Goal: Consume media (video, audio)

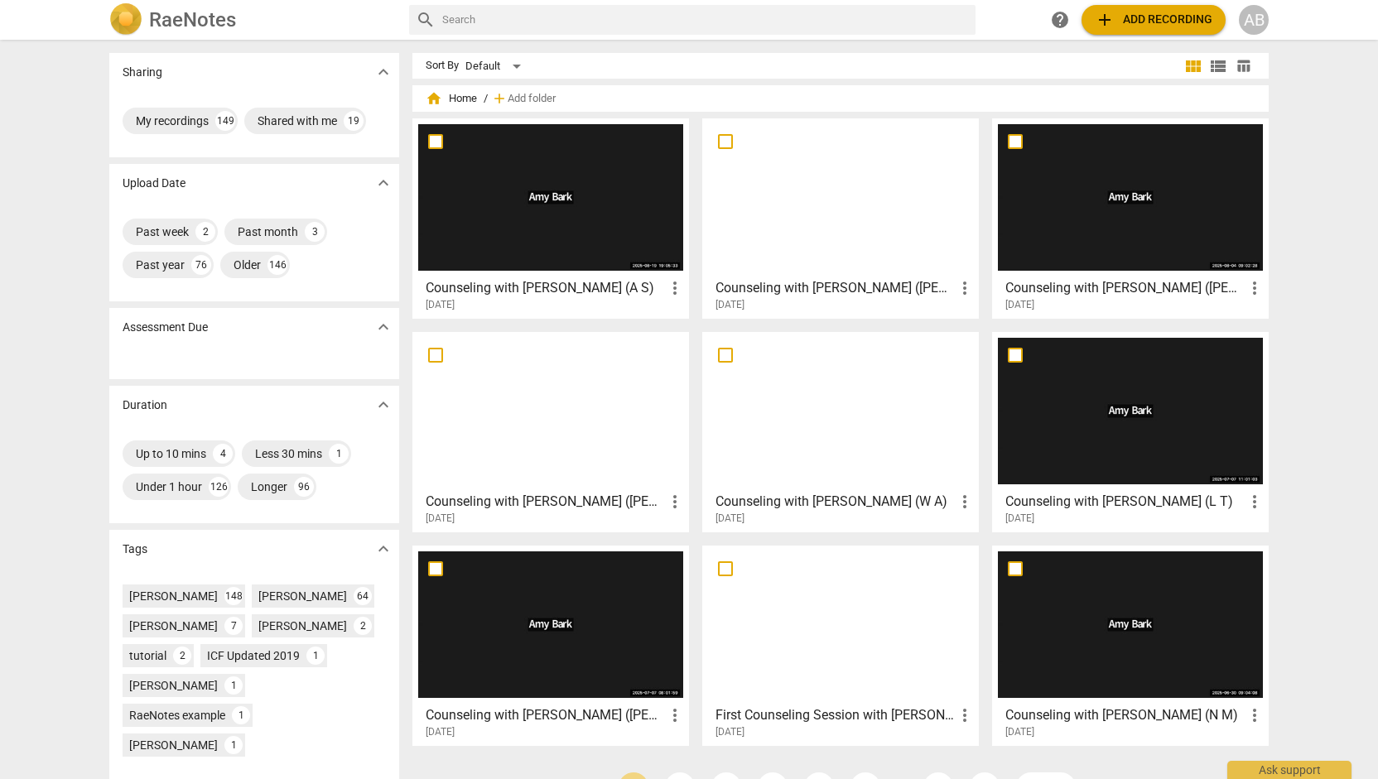
click at [524, 244] on div at bounding box center [550, 197] width 265 height 147
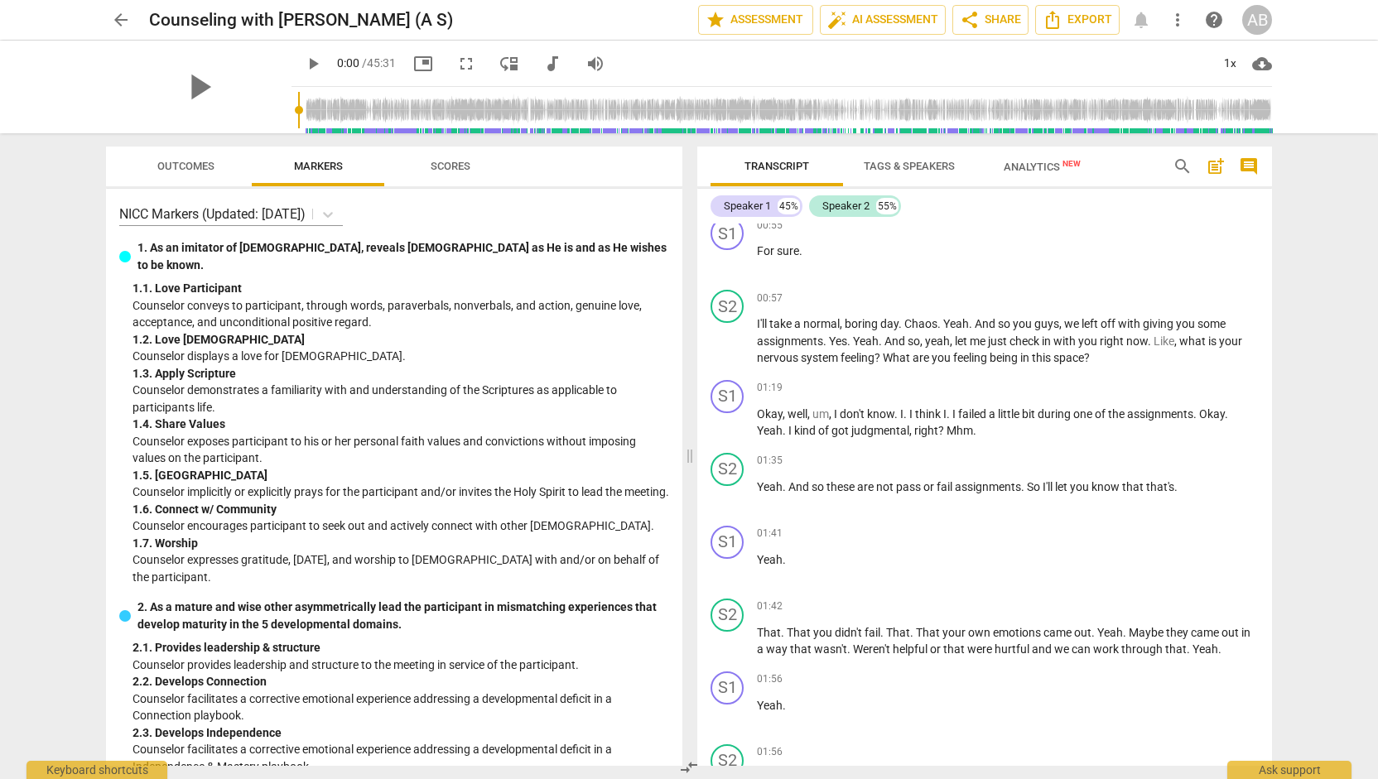
scroll to position [1009, 0]
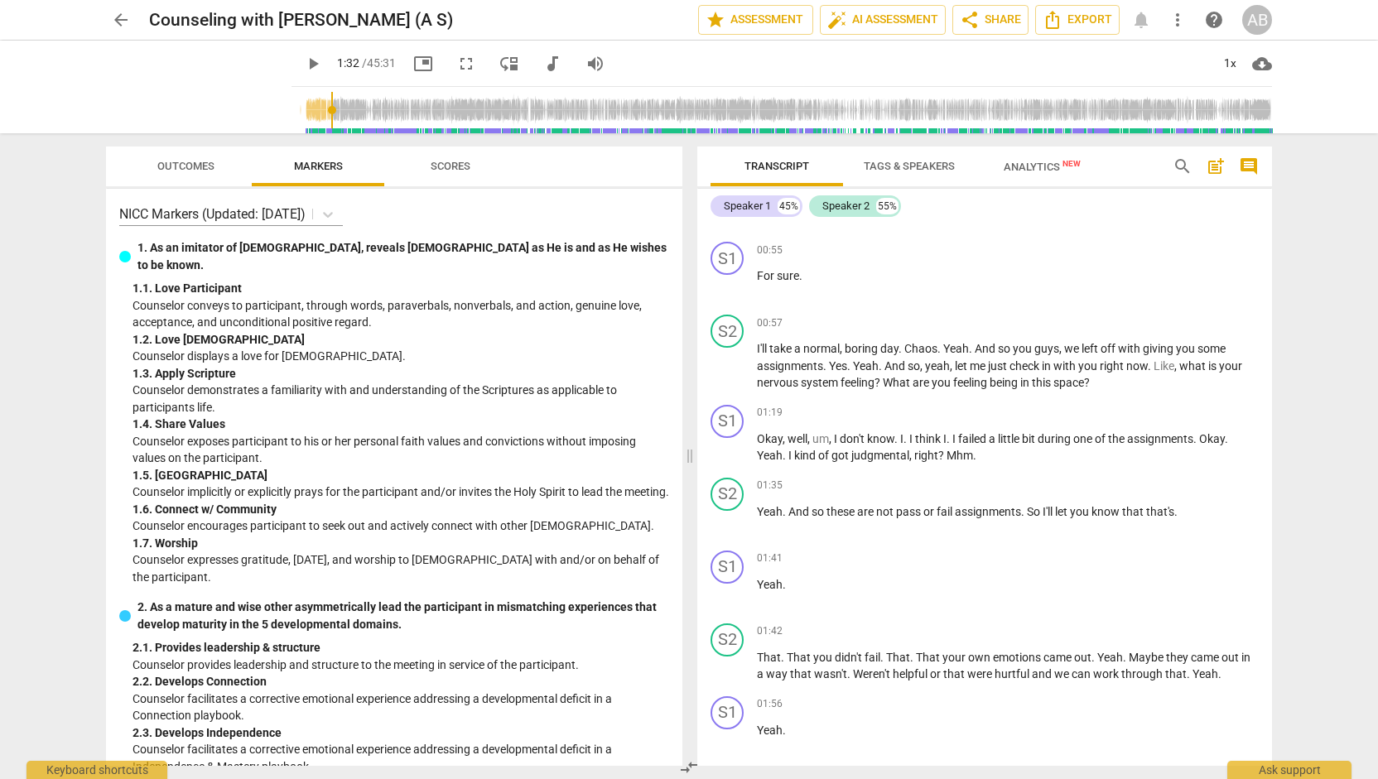
click at [311, 116] on input "range" at bounding box center [785, 110] width 974 height 53
click at [322, 120] on input "range" at bounding box center [785, 110] width 974 height 53
click at [303, 62] on span "play_arrow" at bounding box center [313, 64] width 20 height 20
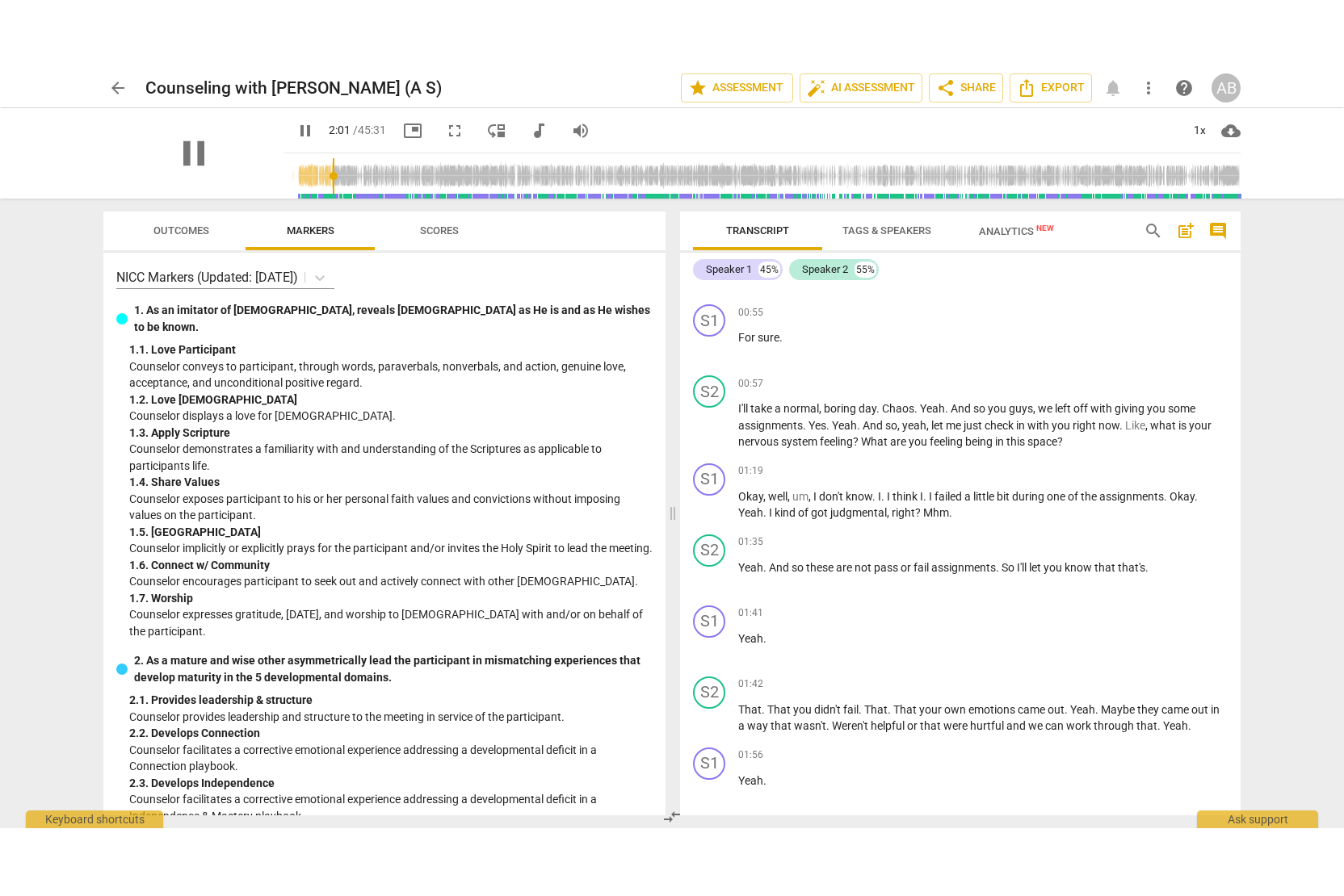
scroll to position [1612, 0]
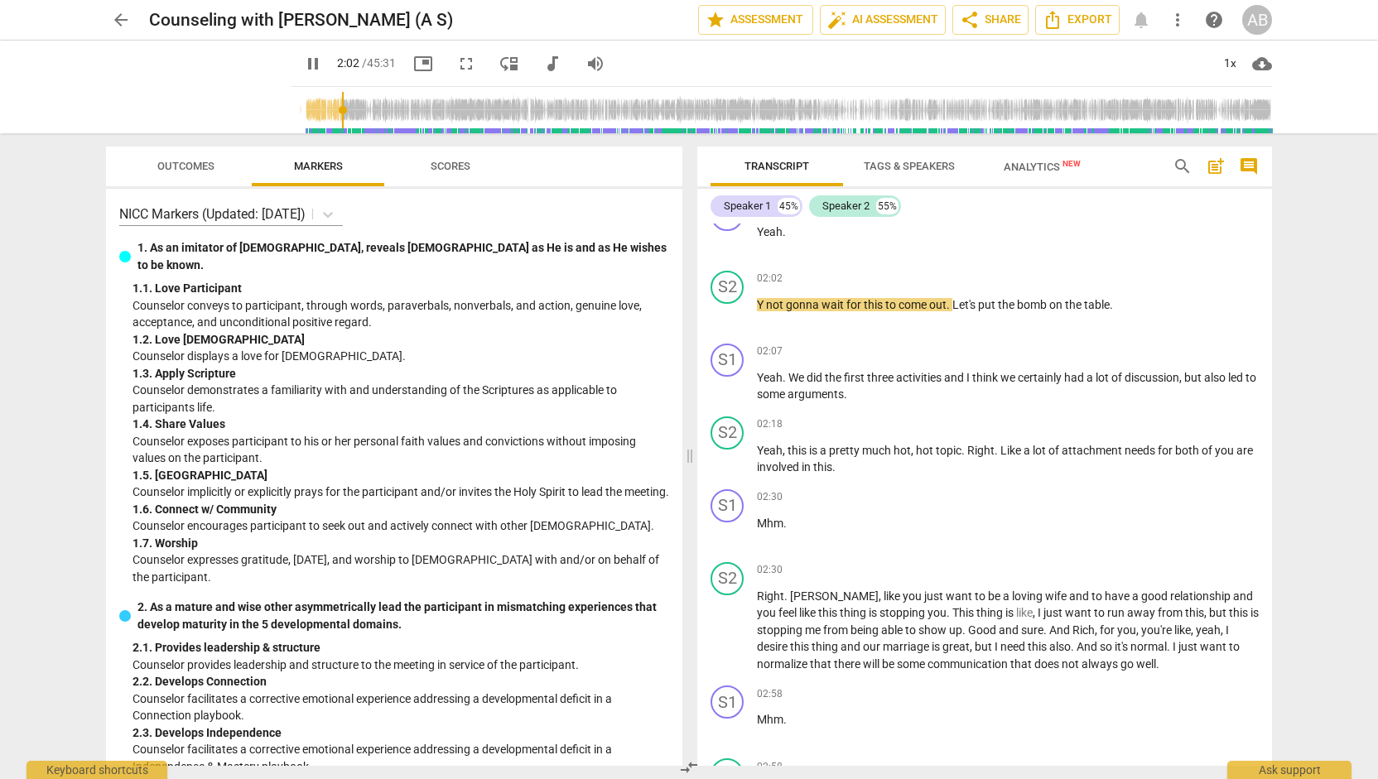
click at [413, 69] on span "picture_in_picture" at bounding box center [423, 64] width 20 height 20
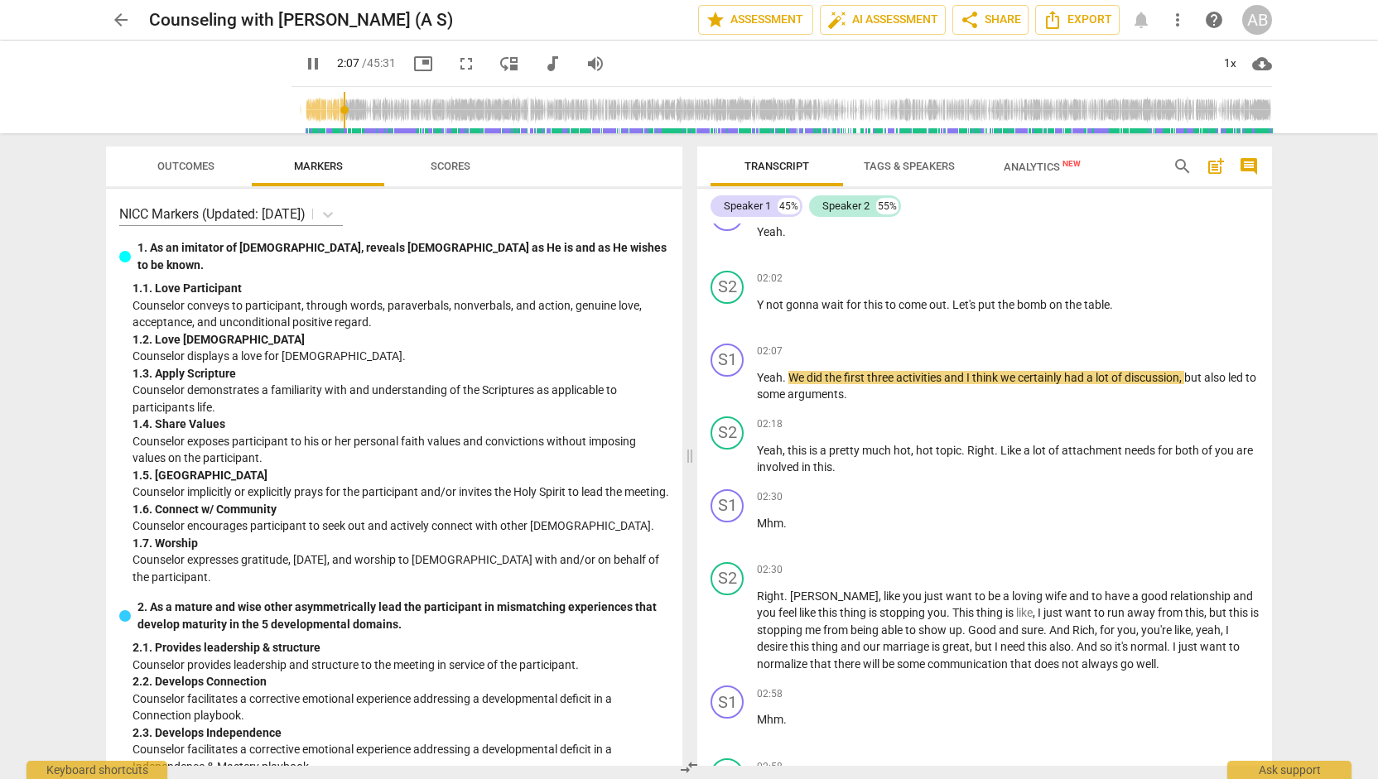
drag, startPoint x: 461, startPoint y: 68, endPoint x: 461, endPoint y: 168, distance: 100.2
click at [461, 68] on span "fullscreen" at bounding box center [466, 64] width 30 height 20
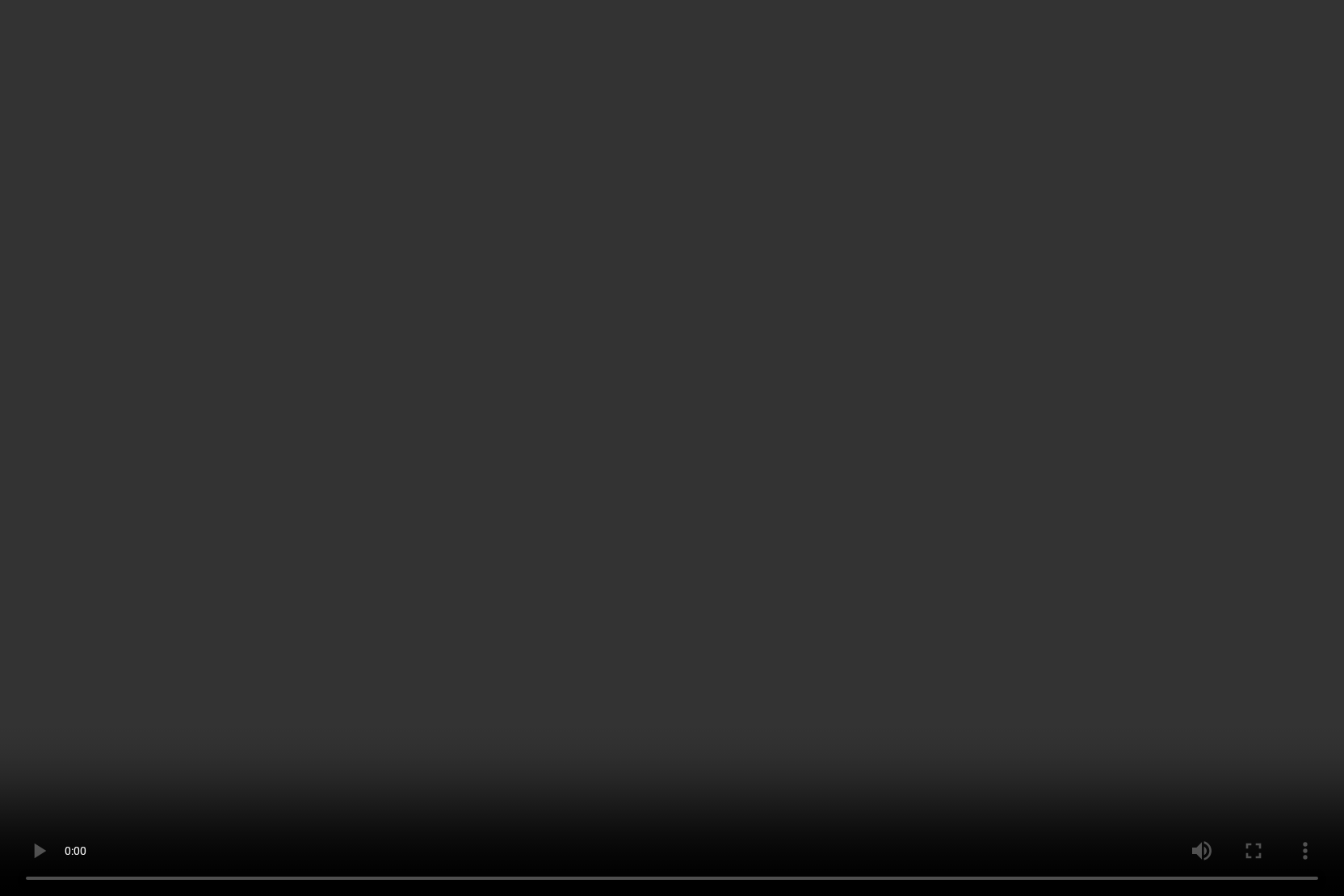
type input "196"
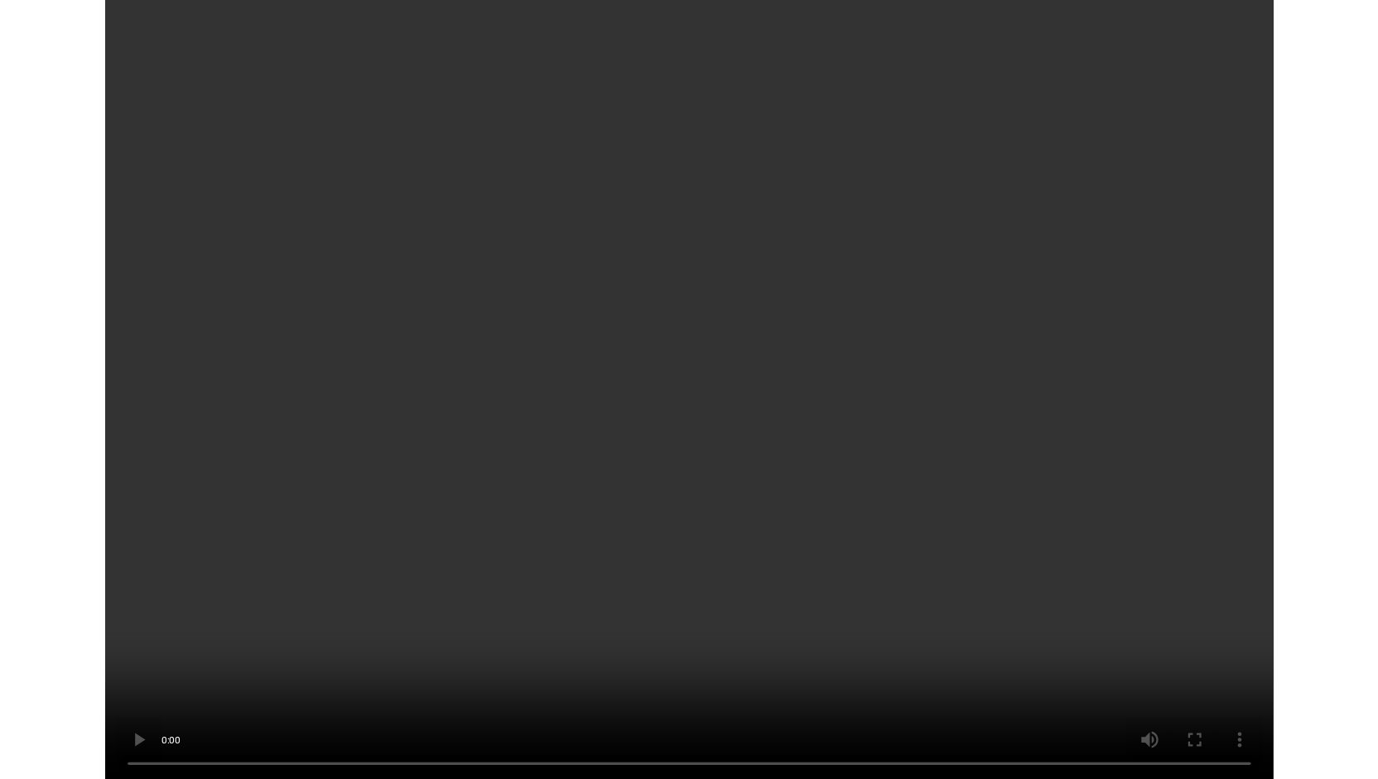
scroll to position [16894, 0]
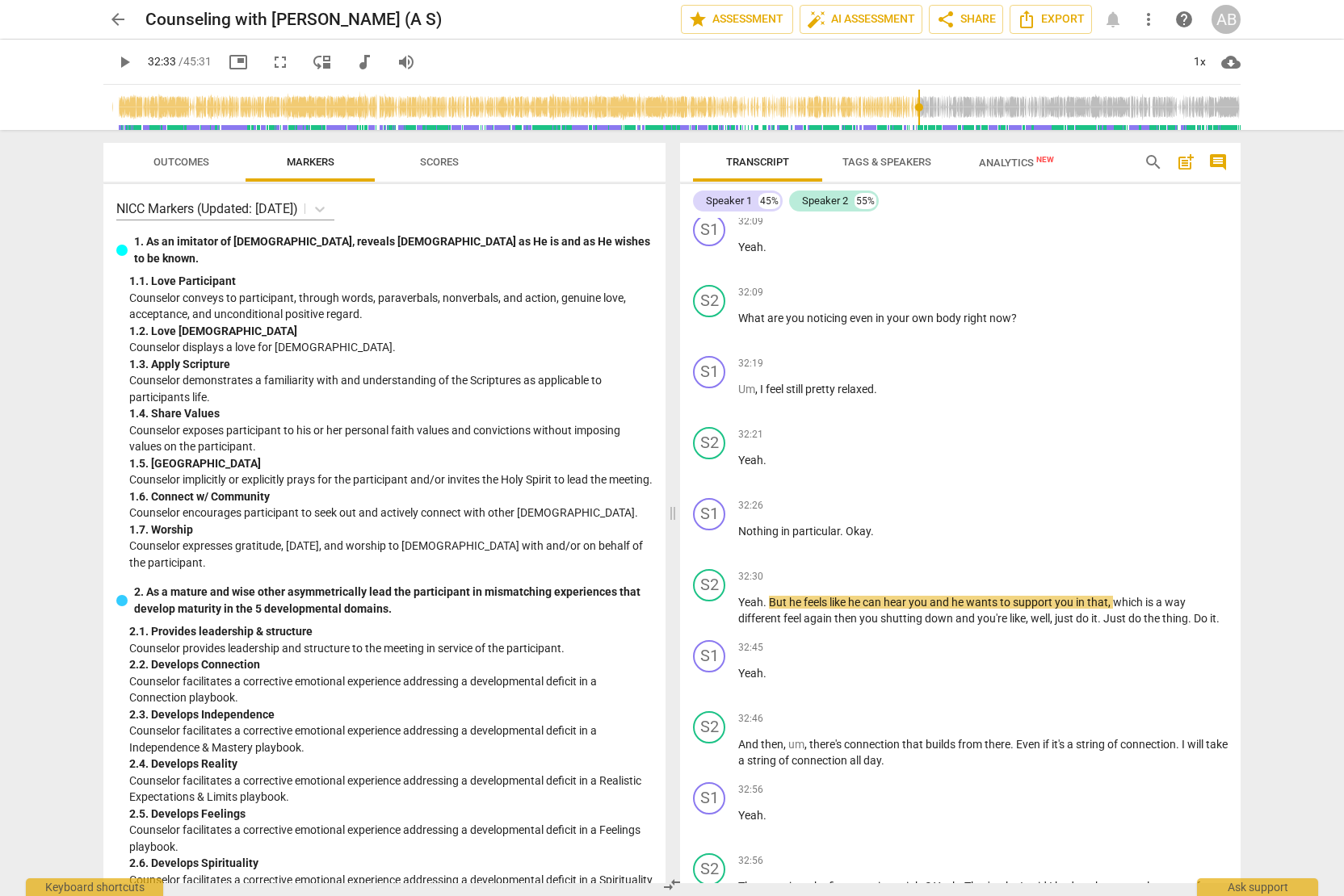
type input "1953"
